Goal: Task Accomplishment & Management: Use online tool/utility

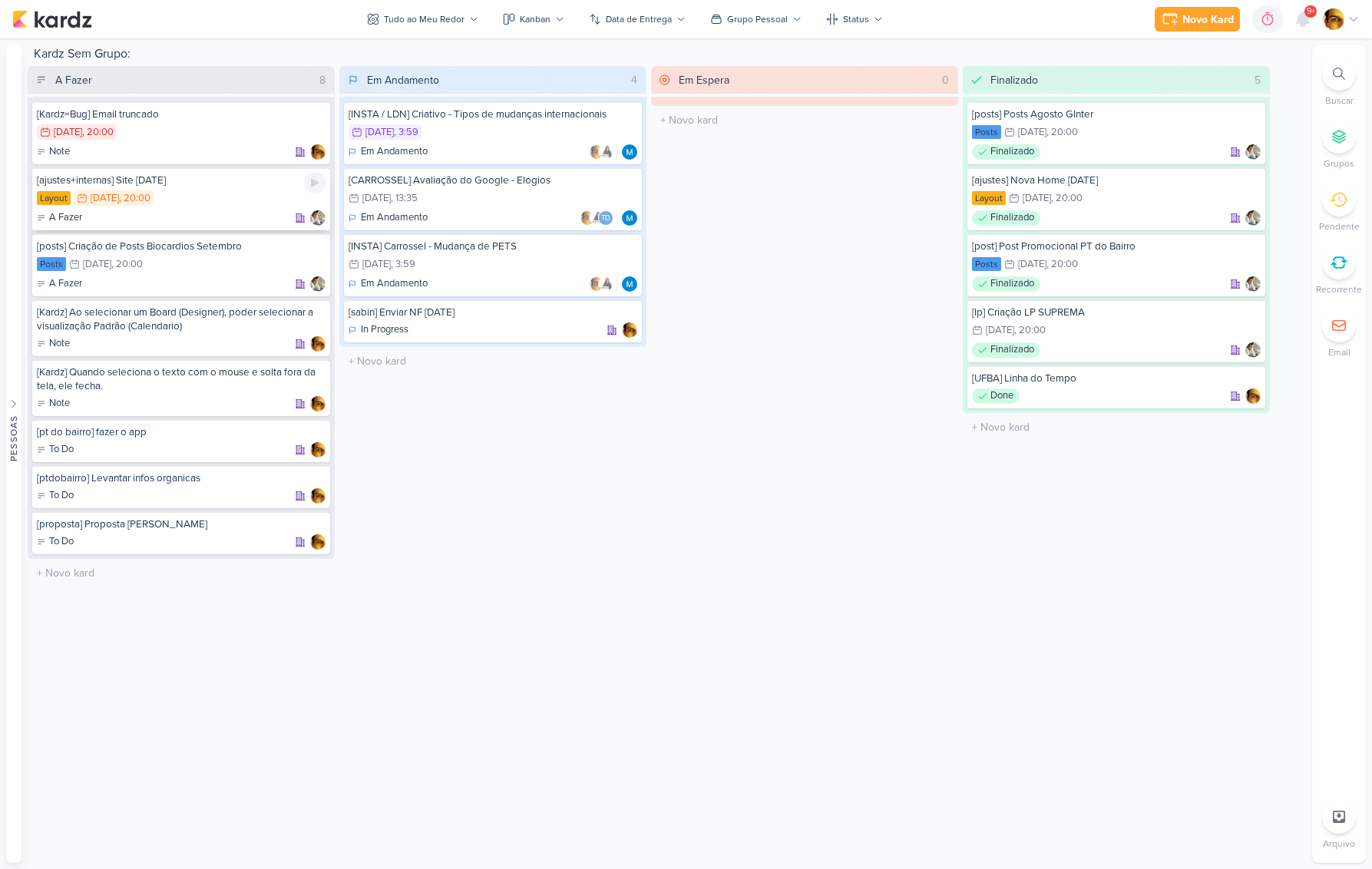
click at [214, 218] on div "A Fazer" at bounding box center [181, 218] width 288 height 16
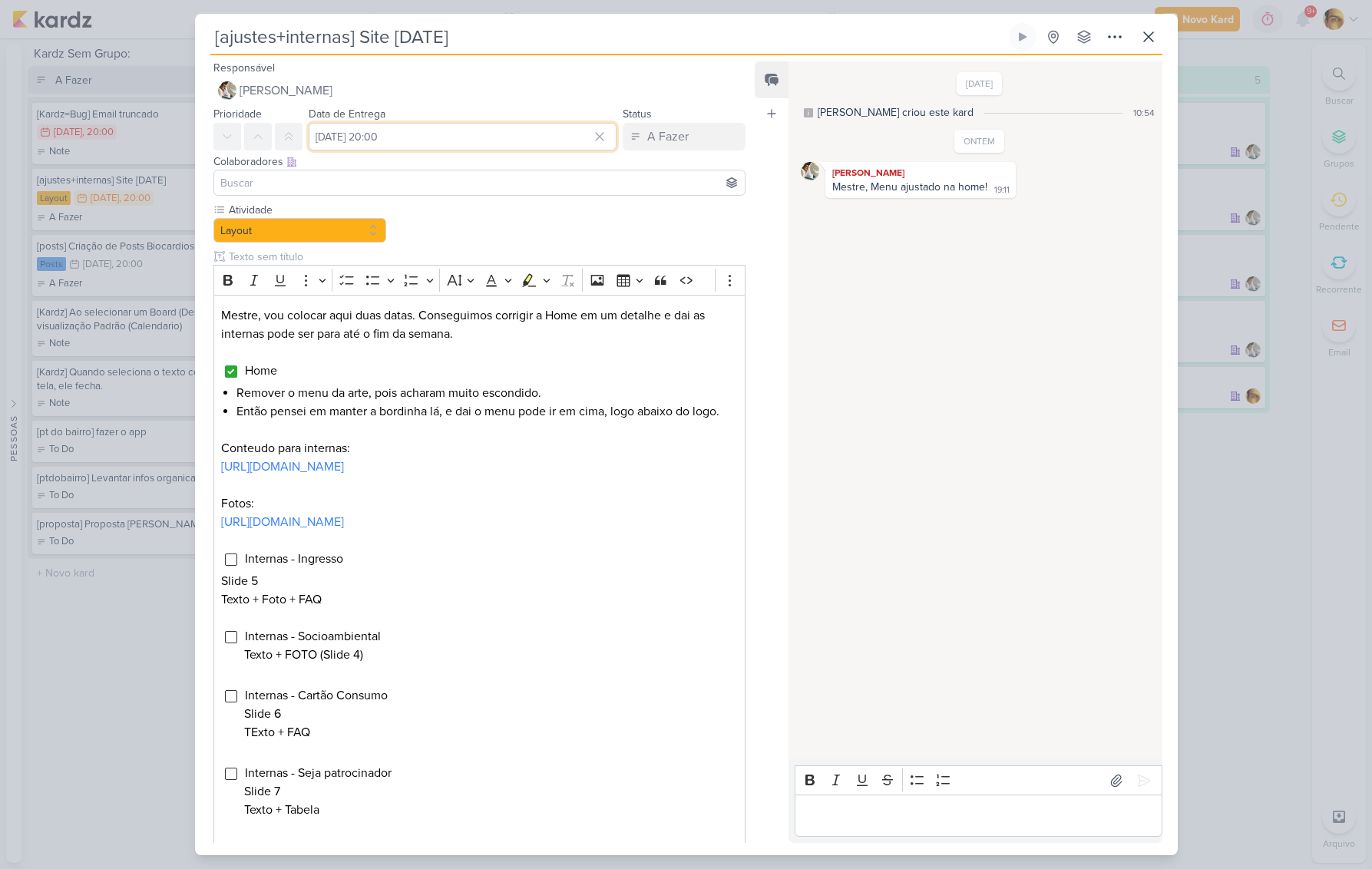
click at [512, 141] on input "[DATE] 20:00" at bounding box center [463, 137] width 309 height 28
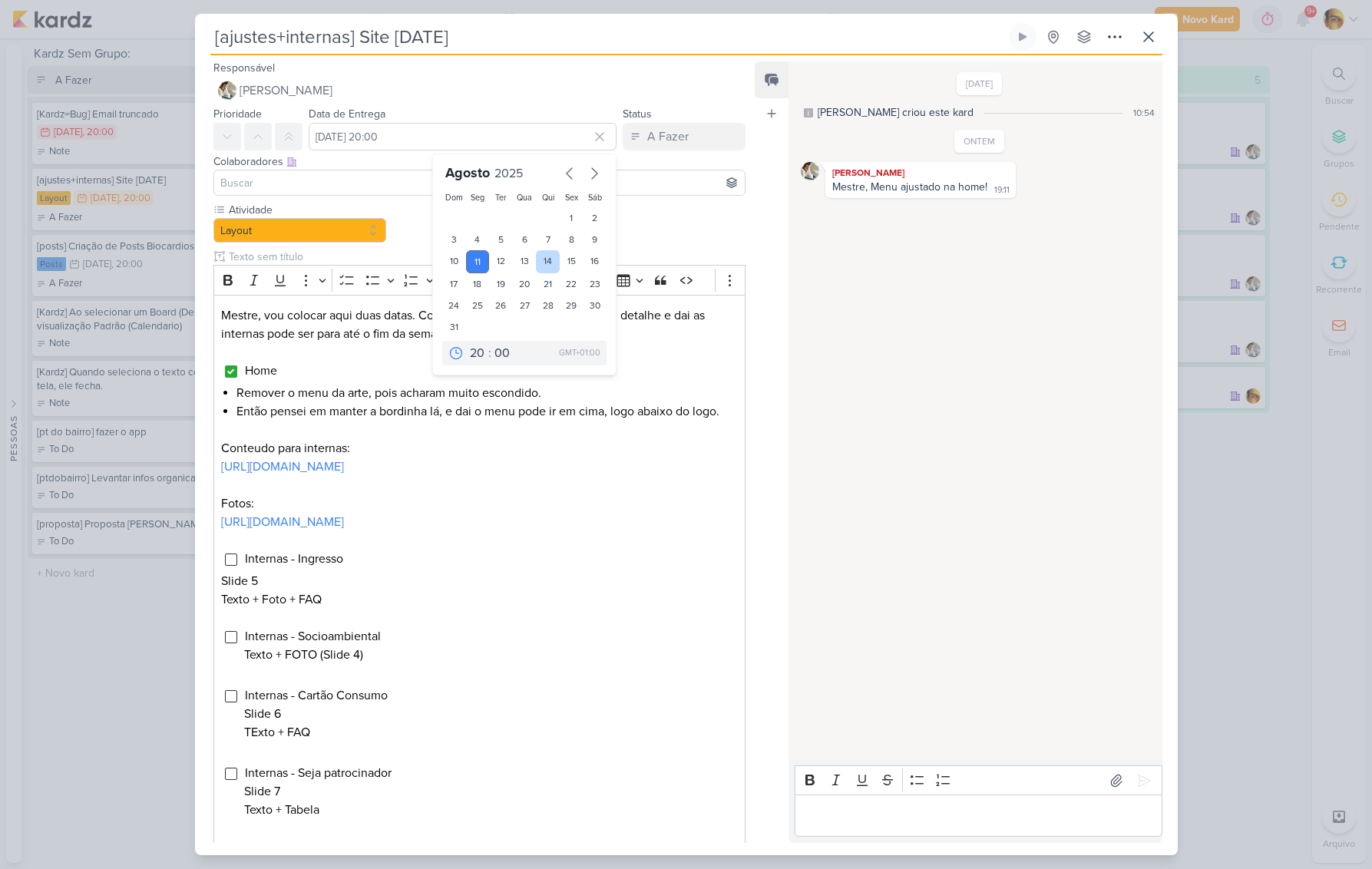
click at [548, 260] on div "14" at bounding box center [548, 262] width 24 height 23
type input "[DATE] 20:00"
click at [639, 375] on li "Home" at bounding box center [490, 371] width 493 height 18
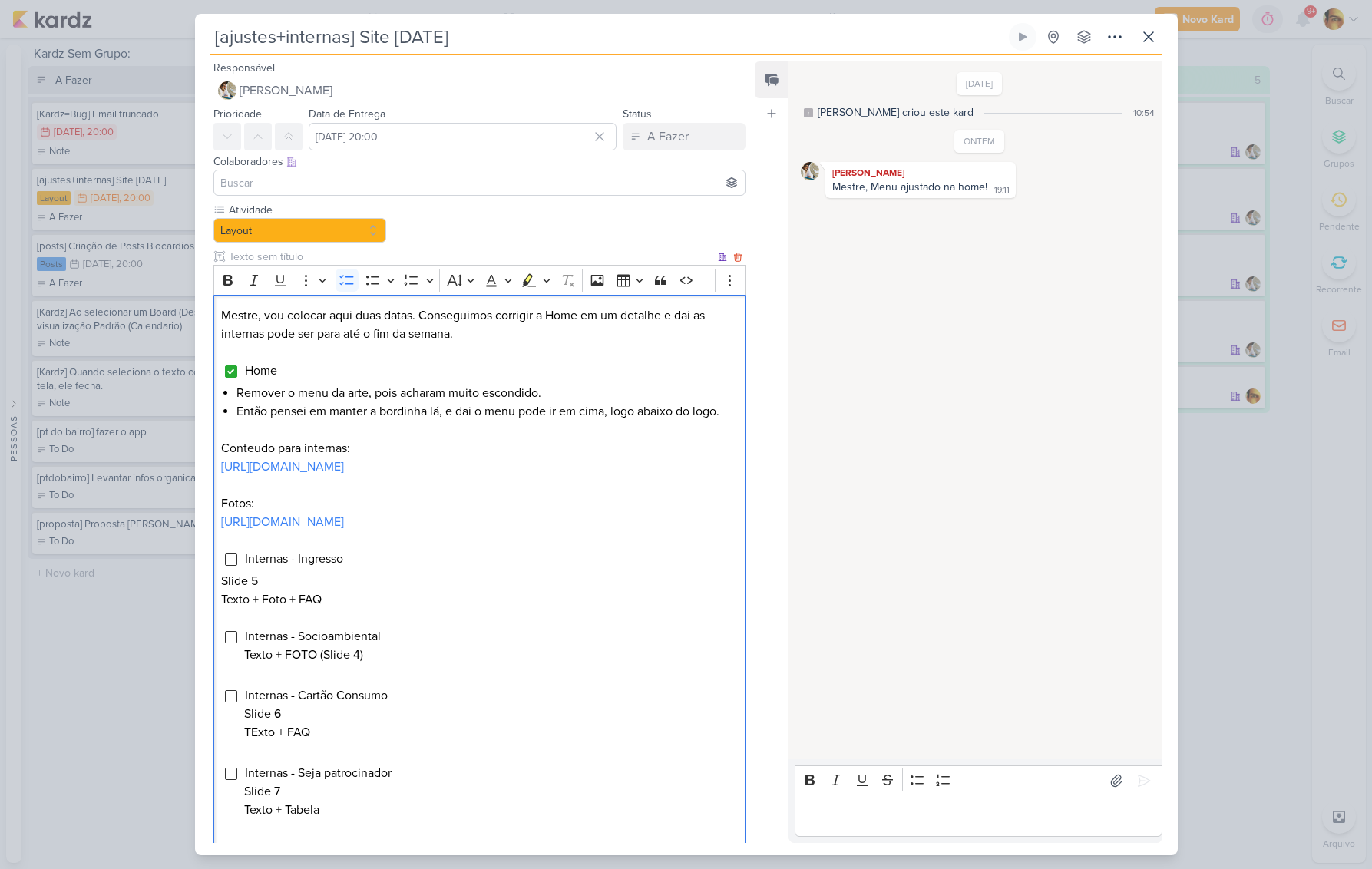
scroll to position [132, 0]
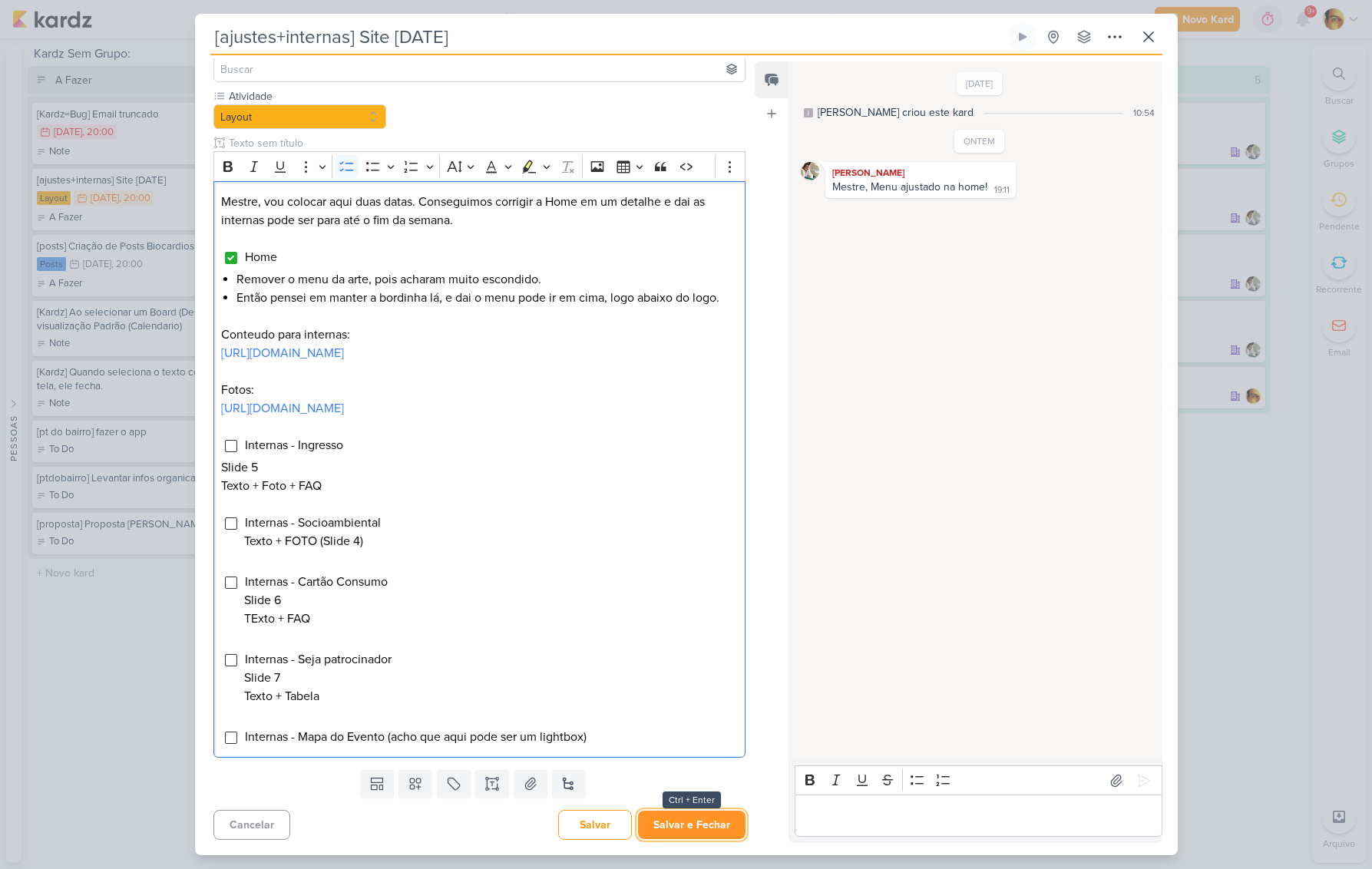
click at [683, 839] on button "Salvar e Fechar" at bounding box center [692, 825] width 107 height 28
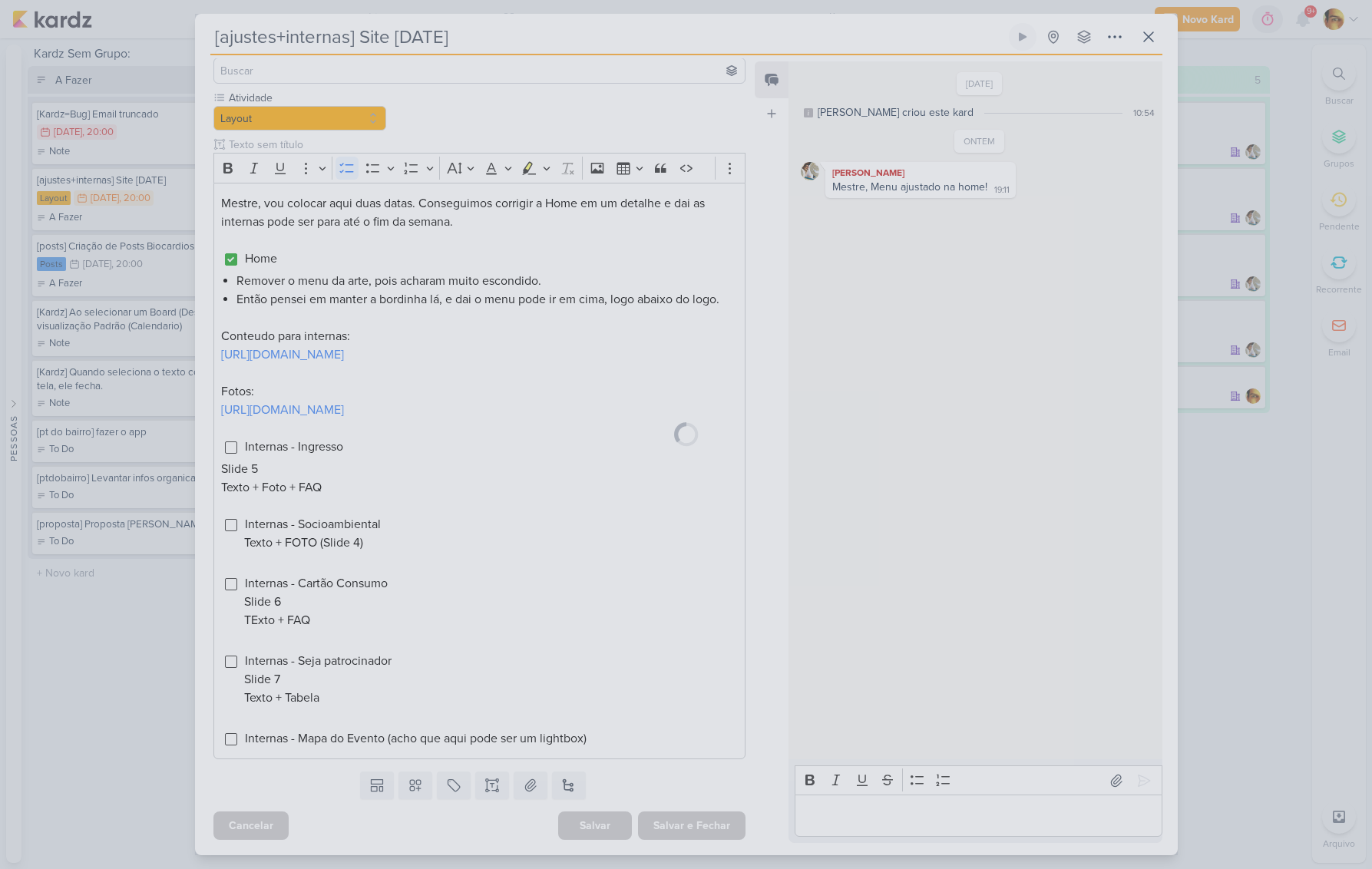
scroll to position [130, 0]
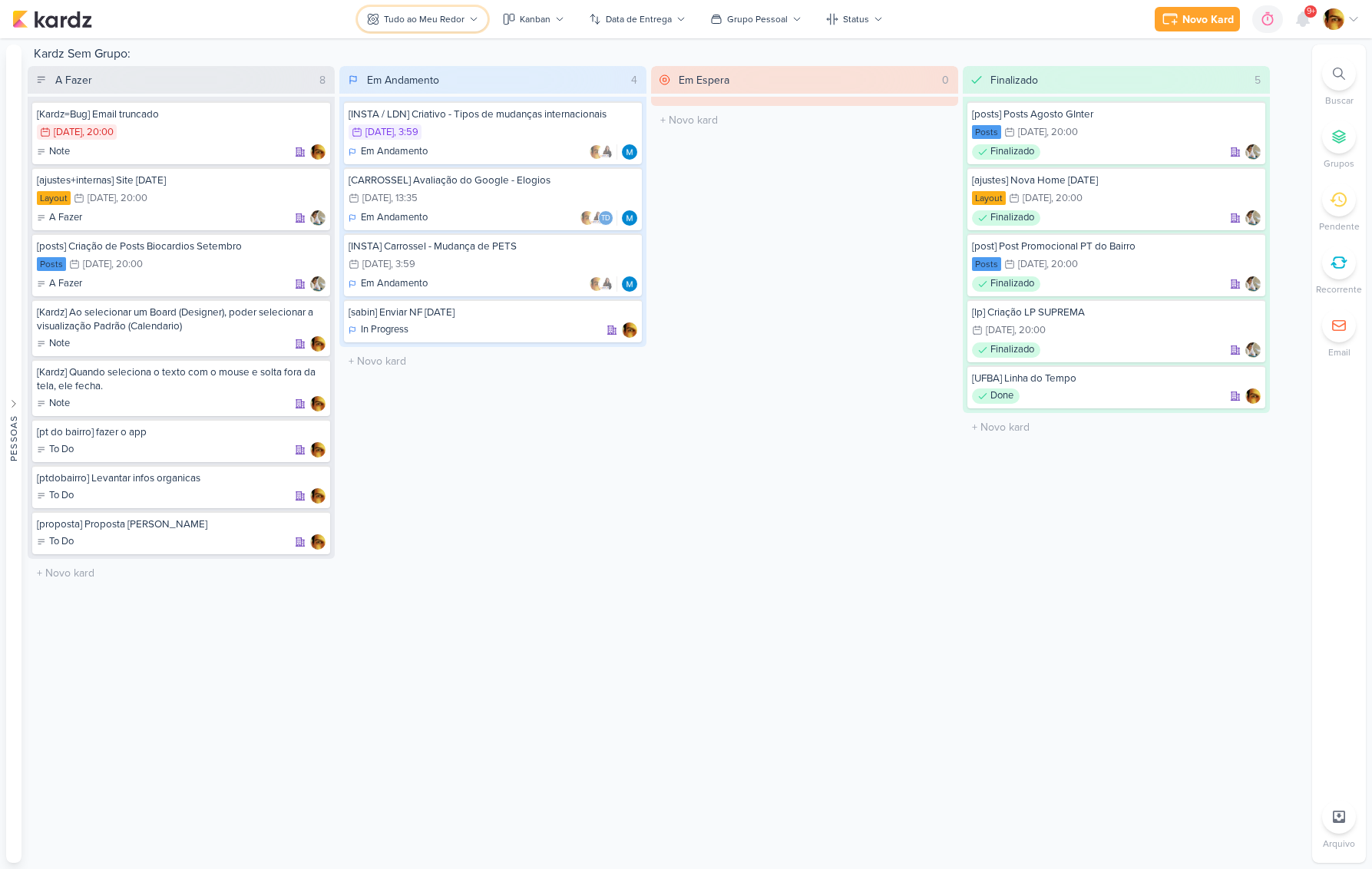
click at [405, 21] on div "Tudo ao Meu Redor" at bounding box center [424, 18] width 81 height 14
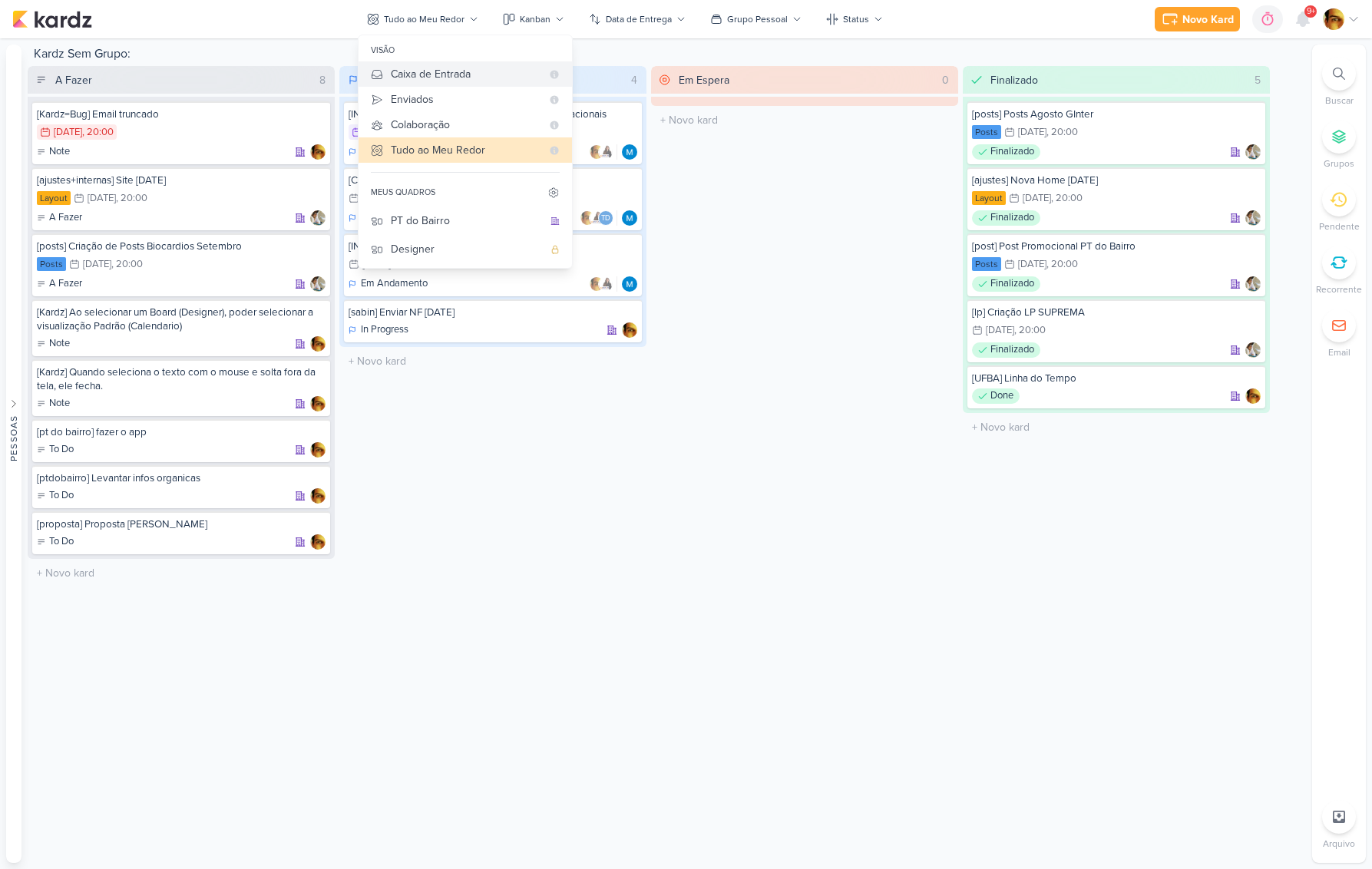
click at [414, 76] on div "Caixa de Entrada" at bounding box center [467, 74] width 151 height 17
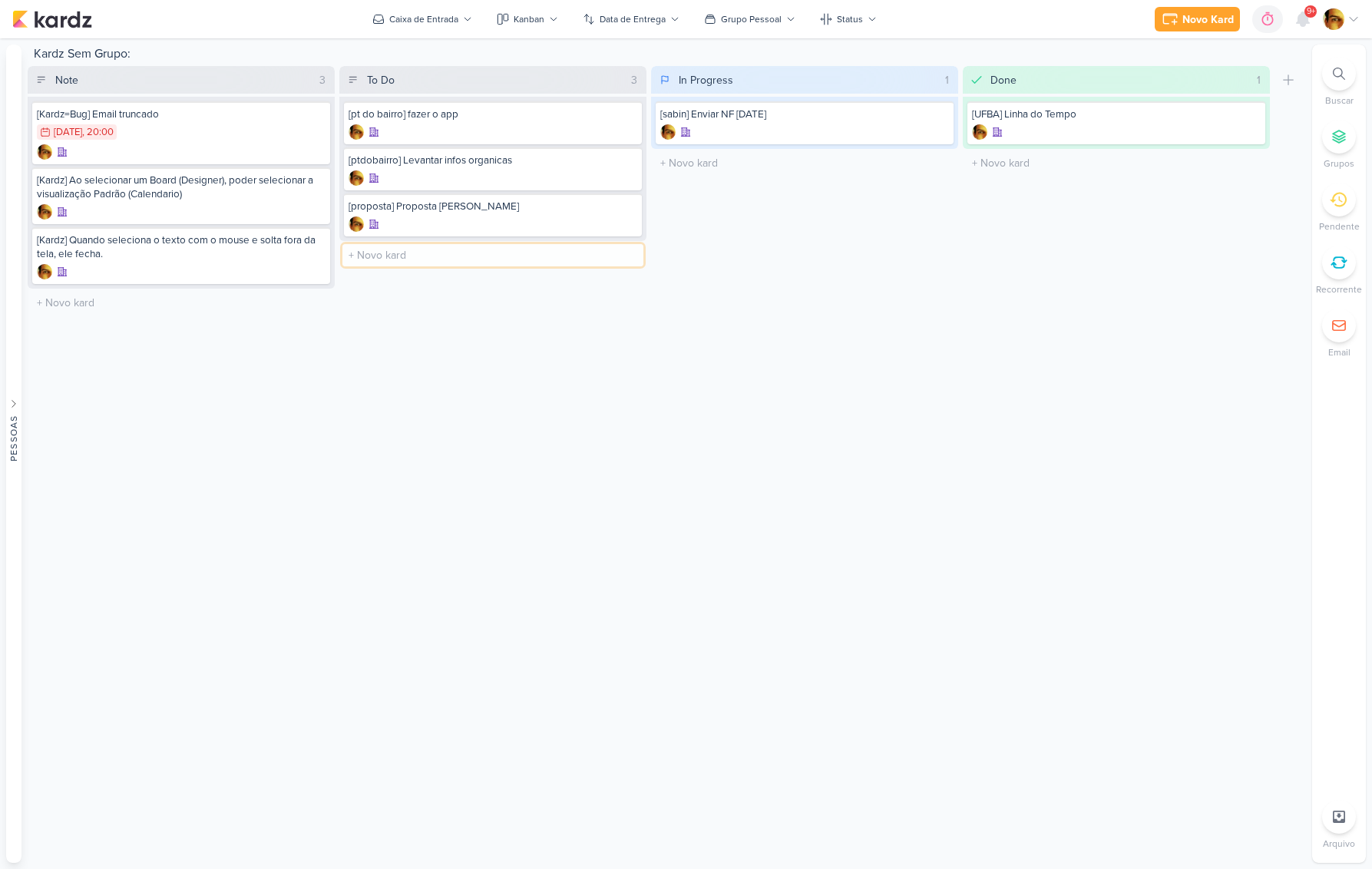
click at [410, 255] on input "text" at bounding box center [493, 255] width 301 height 22
type input "[ufba] Enviar Teste de Linha do Tempo"
click at [462, 516] on div "Kardz Sem Grupo: Note 3 Mover Para Esquerda Mover Para Direita [GEOGRAPHIC_DATA…" at bounding box center [667, 453] width 1278 height 818
